Goal: Task Accomplishment & Management: Use online tool/utility

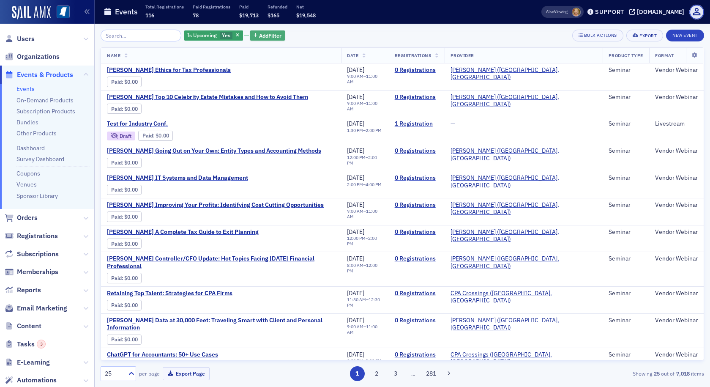
click at [254, 33] on icon "button" at bounding box center [256, 35] width 4 height 5
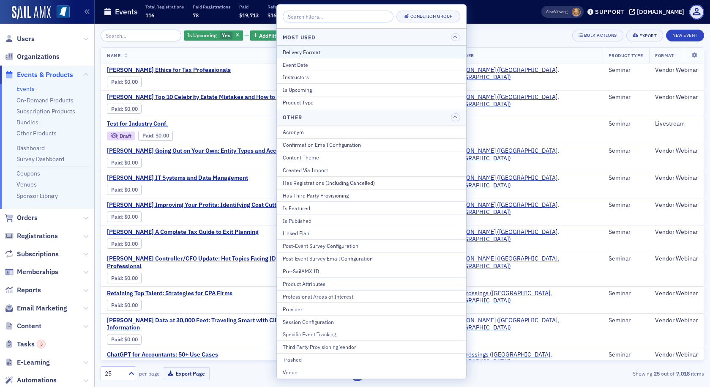
click at [283, 54] on div "Delivery Format" at bounding box center [372, 52] width 178 height 8
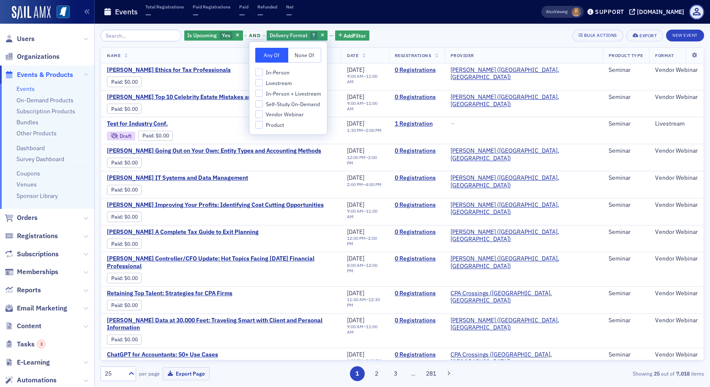
click at [279, 83] on span "Livestream" at bounding box center [279, 82] width 26 height 7
click at [263, 83] on input "Livestream" at bounding box center [259, 83] width 8 height 8
checkbox input "true"
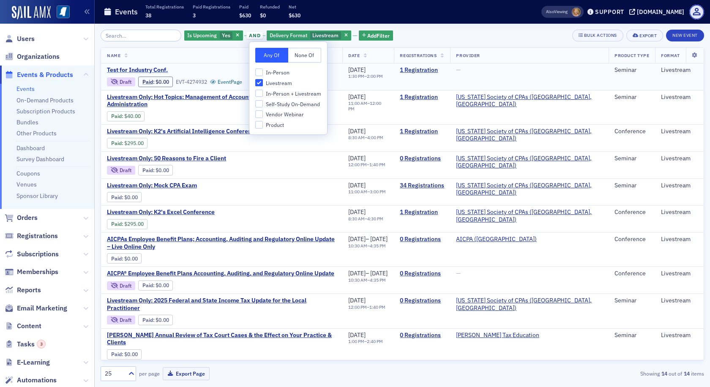
click at [203, 71] on span "Test for Industry Conf." at bounding box center [178, 70] width 142 height 8
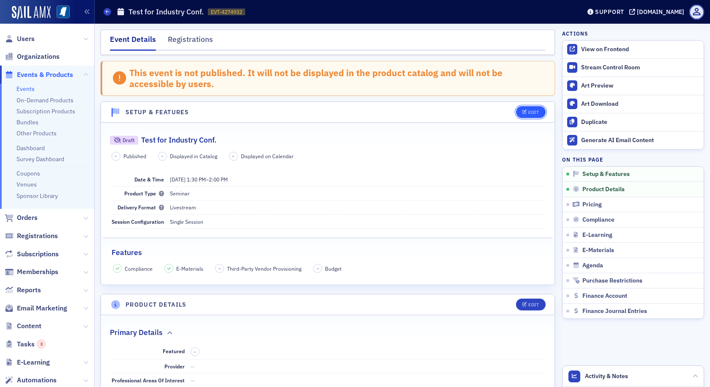
click at [533, 110] on button "Edit" at bounding box center [530, 112] width 29 height 12
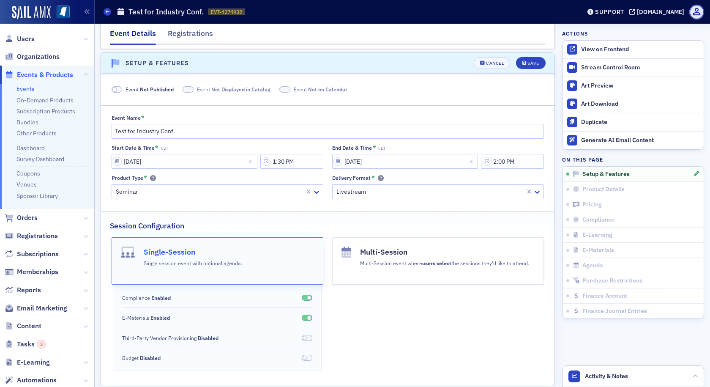
scroll to position [52, 0]
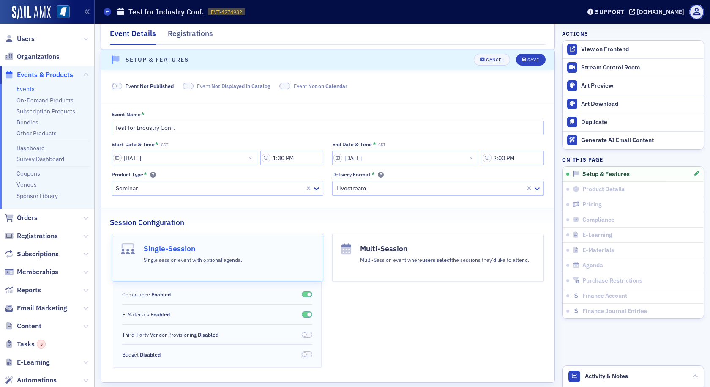
click at [119, 86] on span at bounding box center [117, 86] width 11 height 6
click at [522, 62] on icon "submit" at bounding box center [524, 59] width 4 height 5
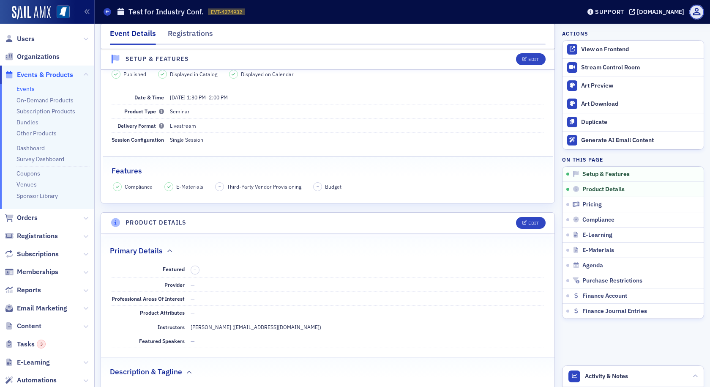
scroll to position [54, 0]
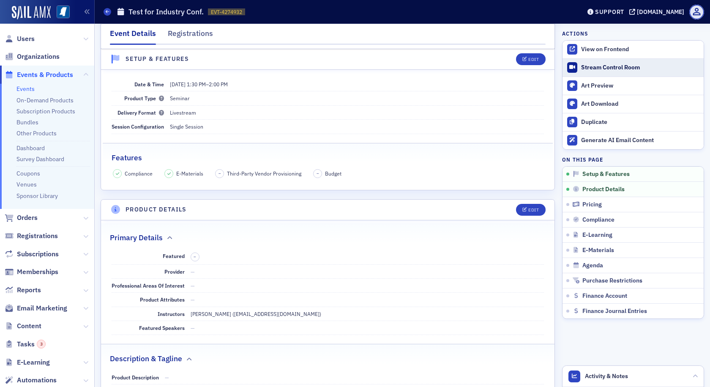
click at [591, 69] on div "Stream Control Room" at bounding box center [640, 68] width 118 height 8
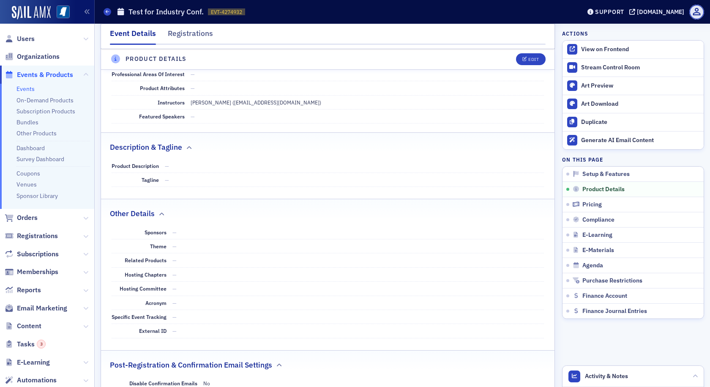
scroll to position [0, 0]
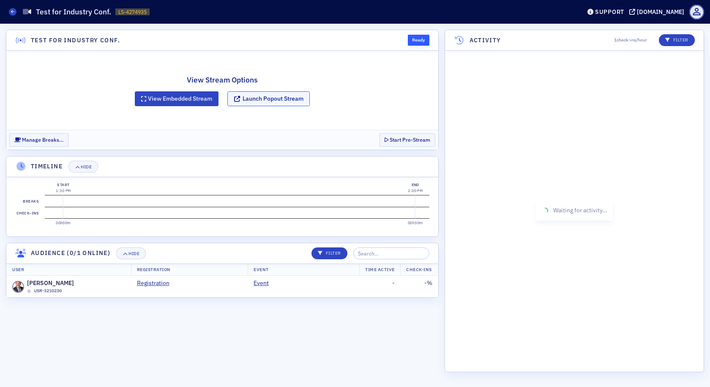
click at [271, 97] on button "Launch Popout Stream" at bounding box center [268, 98] width 82 height 15
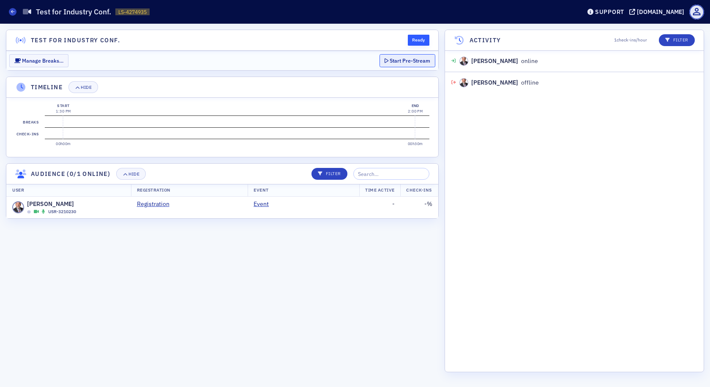
click at [416, 60] on button "Start Pre-Stream" at bounding box center [408, 60] width 56 height 13
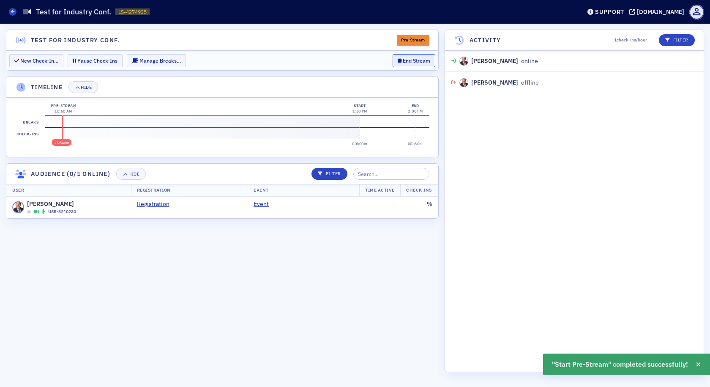
click at [415, 59] on button "End Stream" at bounding box center [414, 60] width 43 height 13
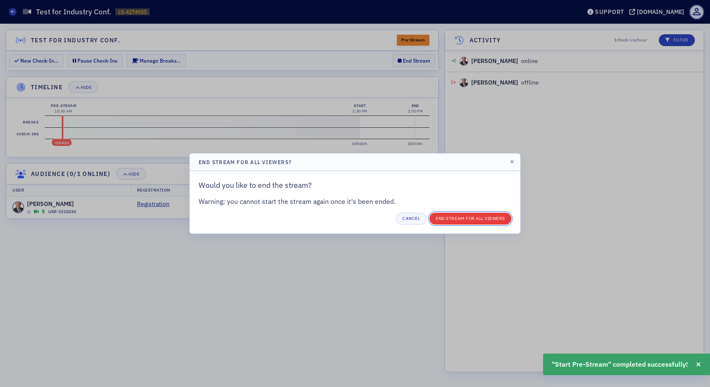
click at [439, 216] on button "End Stream for all Viewers" at bounding box center [470, 219] width 82 height 12
